Goal: Find specific page/section: Find specific page/section

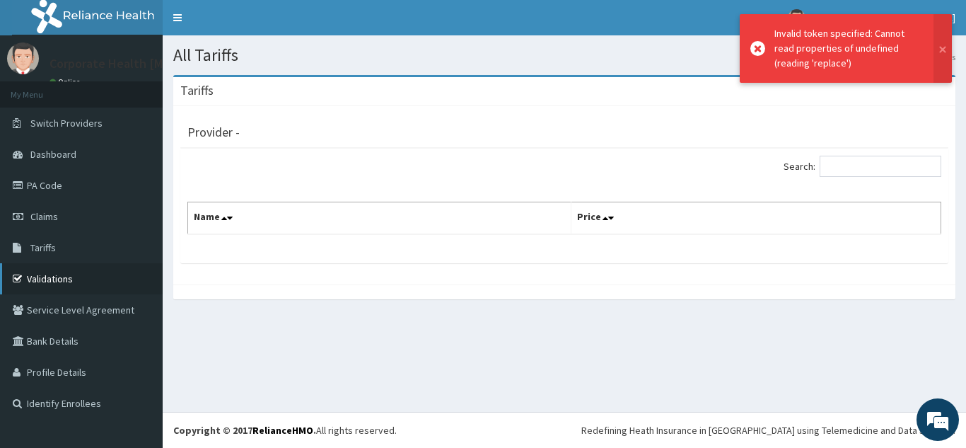
click at [75, 277] on link "Validations" at bounding box center [81, 278] width 163 height 31
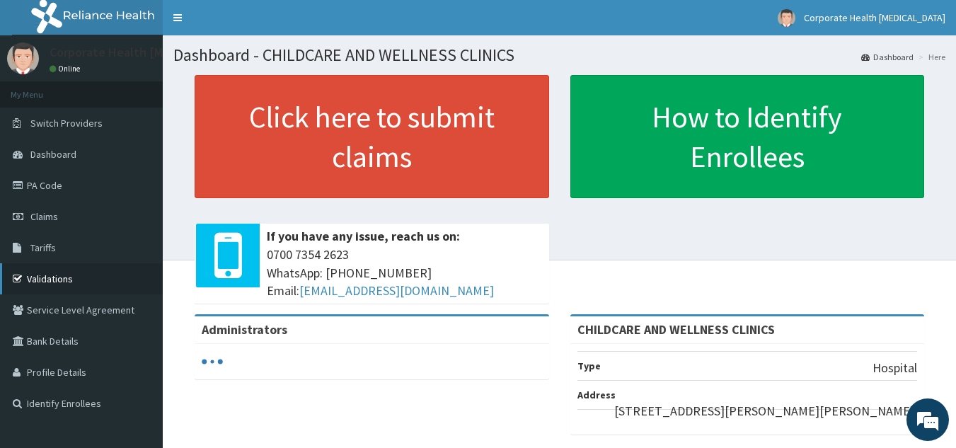
click at [82, 271] on link "Validations" at bounding box center [81, 278] width 163 height 31
